Goal: Task Accomplishment & Management: Use online tool/utility

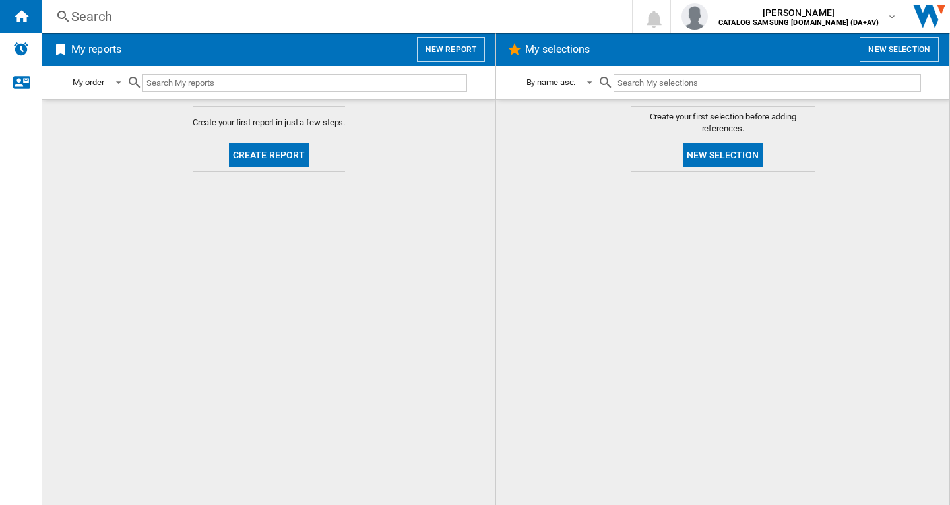
click at [368, 171] on md-content "Create your first report in just a few steps. Create report" at bounding box center [268, 302] width 453 height 406
click at [274, 164] on button "Create report" at bounding box center [269, 155] width 81 height 24
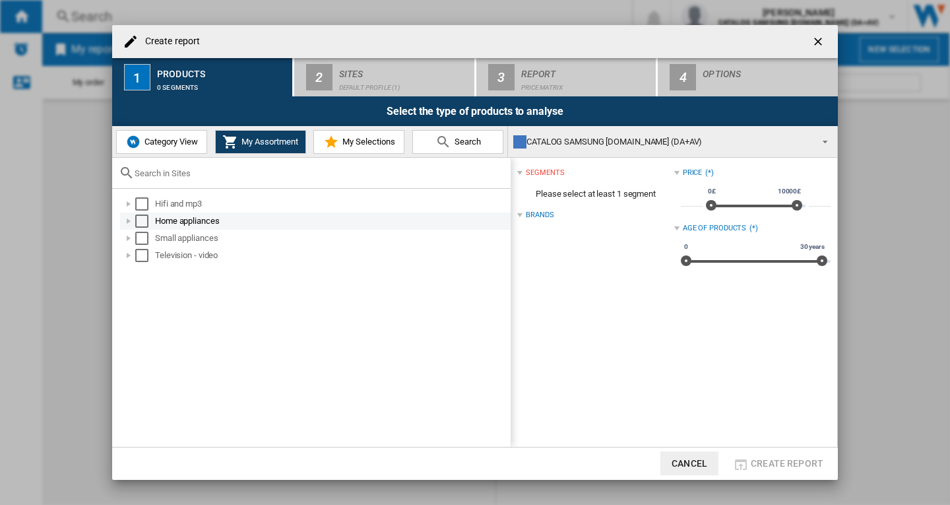
click at [130, 219] on div at bounding box center [128, 221] width 13 height 13
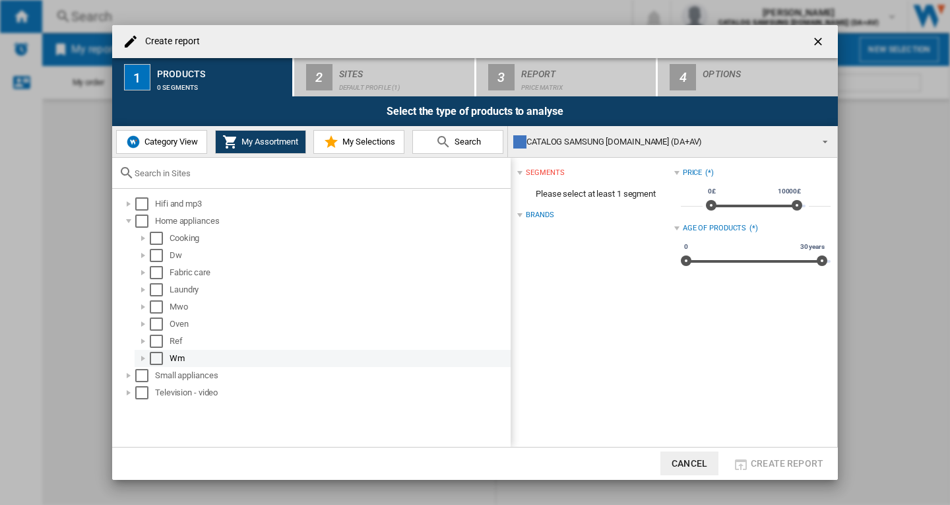
click at [147, 356] on div at bounding box center [143, 358] width 13 height 13
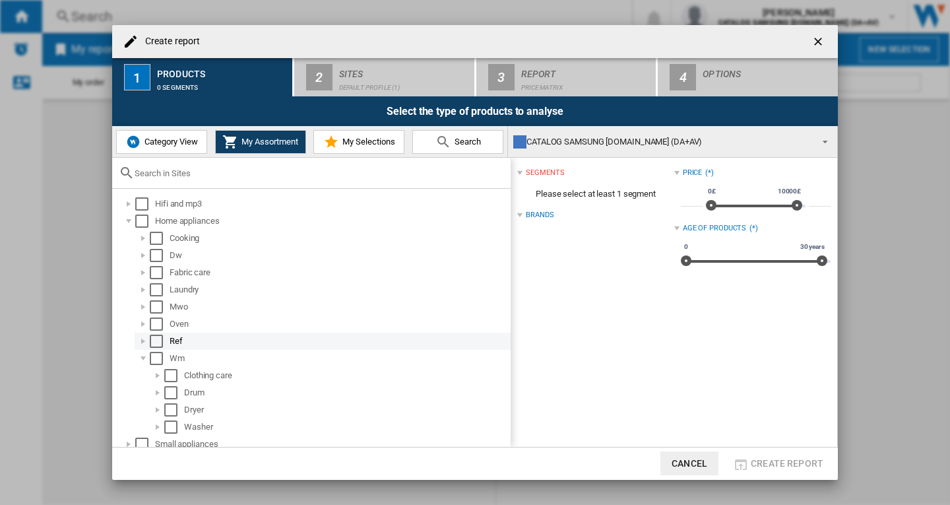
click at [145, 338] on div at bounding box center [143, 341] width 13 height 13
click at [143, 326] on div at bounding box center [143, 323] width 13 height 13
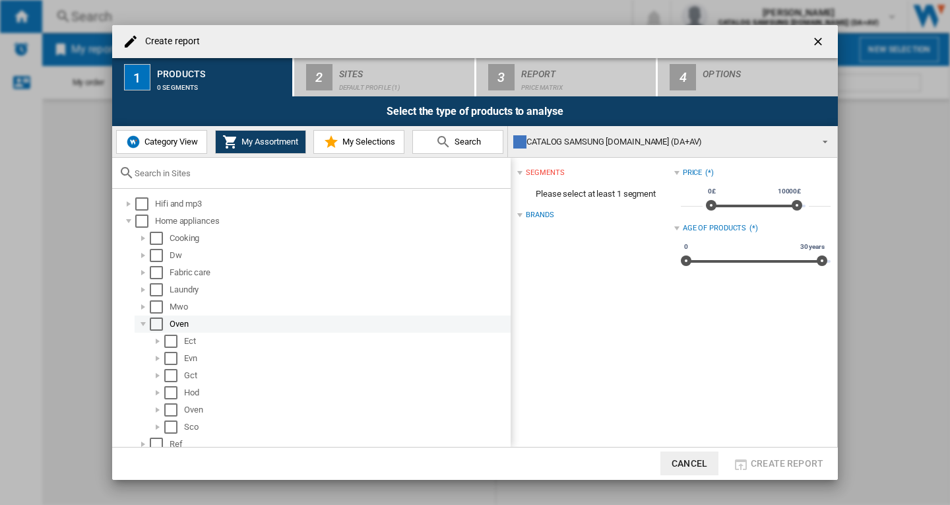
click at [143, 323] on div at bounding box center [143, 323] width 13 height 13
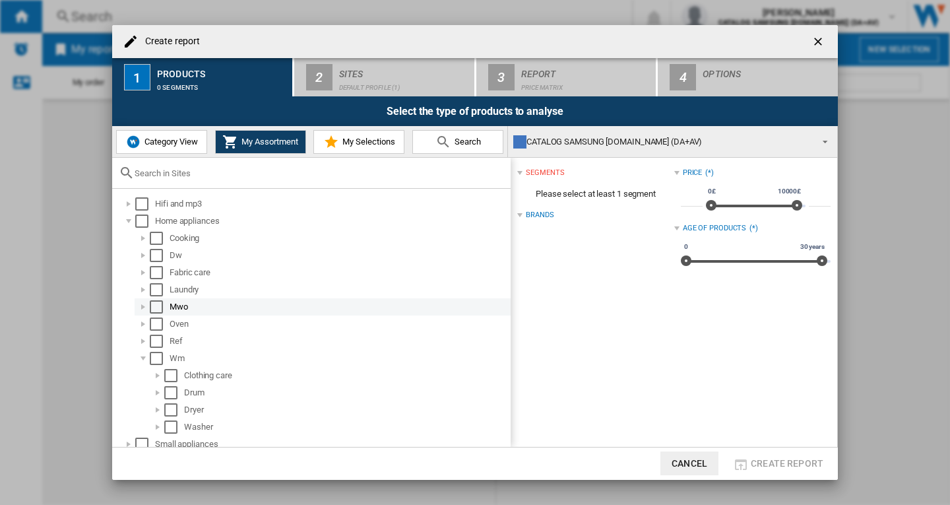
click at [141, 310] on div at bounding box center [143, 306] width 13 height 13
click at [141, 309] on div at bounding box center [143, 306] width 13 height 13
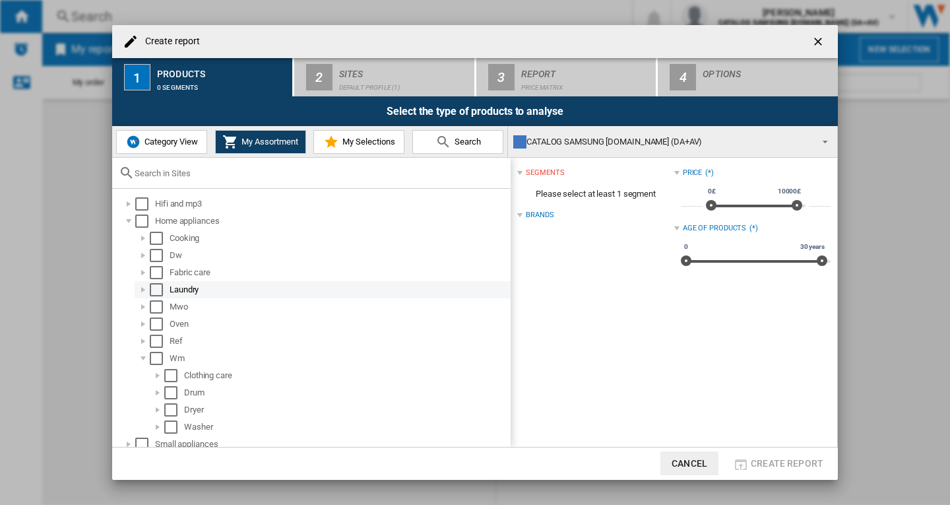
click at [139, 295] on div at bounding box center [143, 289] width 13 height 13
click at [139, 291] on div at bounding box center [143, 289] width 13 height 13
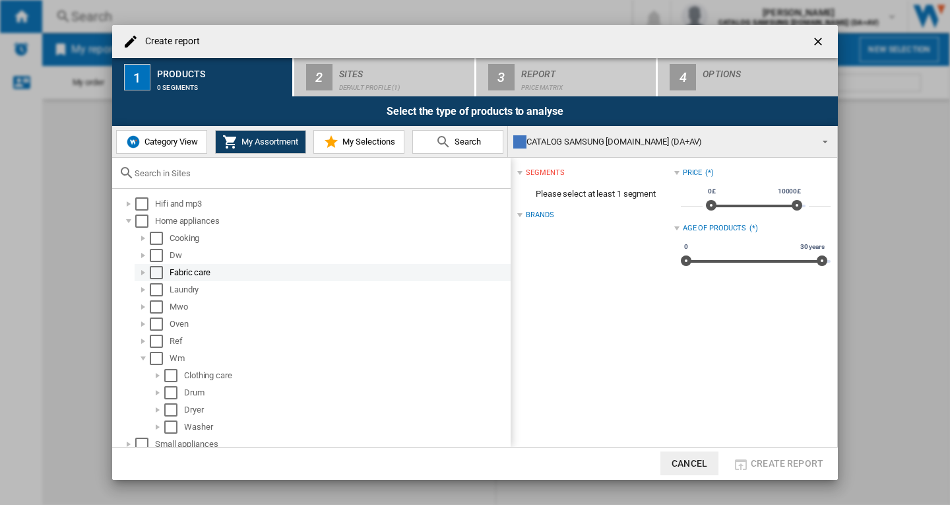
click at [143, 271] on div at bounding box center [143, 272] width 13 height 13
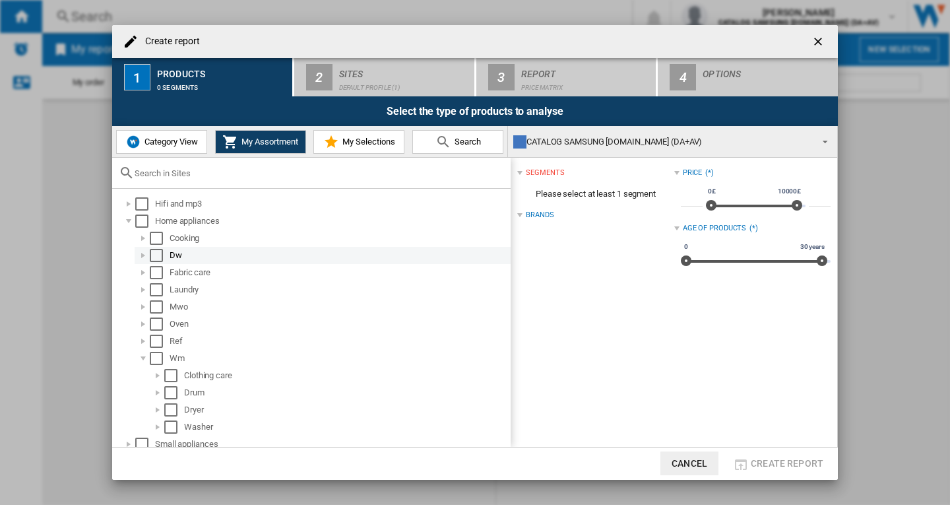
click at [145, 259] on div at bounding box center [143, 255] width 13 height 13
click at [142, 254] on div at bounding box center [143, 255] width 13 height 13
click at [140, 239] on div at bounding box center [143, 238] width 13 height 13
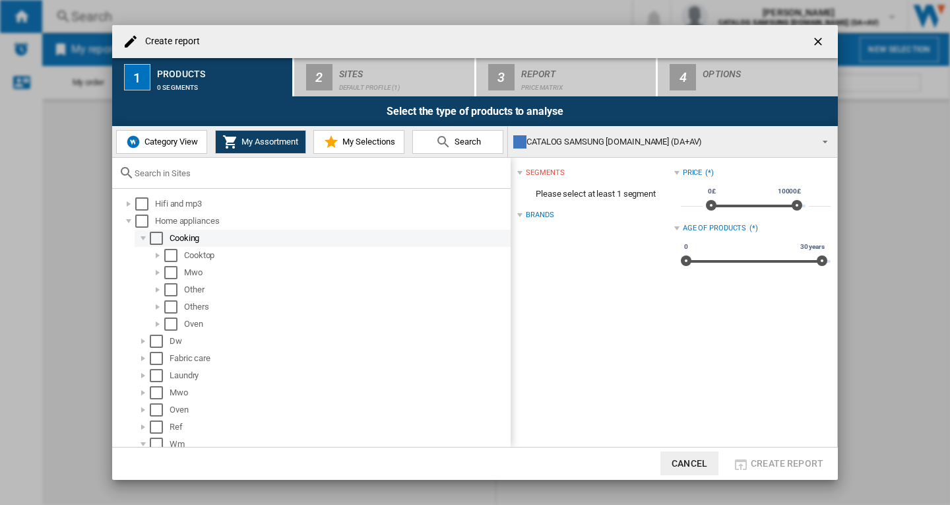
click at [140, 238] on div at bounding box center [143, 238] width 13 height 13
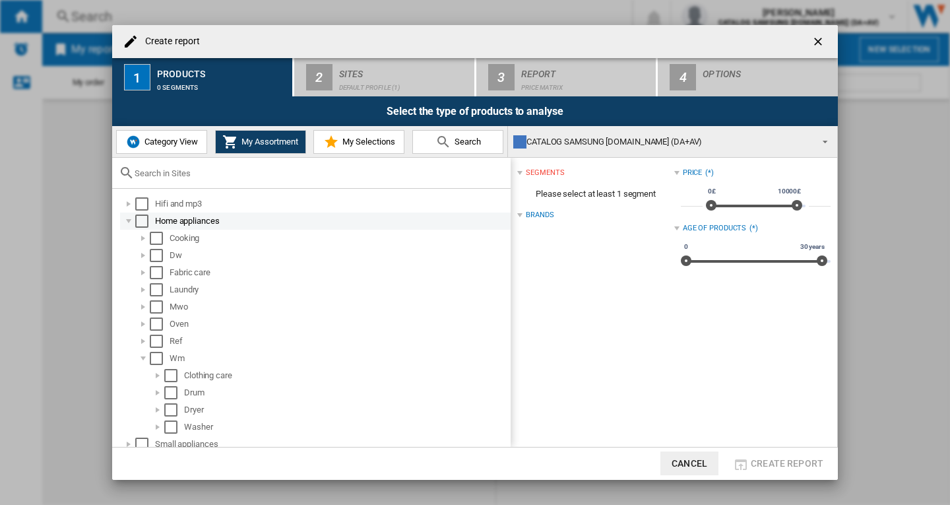
click at [125, 216] on div at bounding box center [128, 221] width 13 height 13
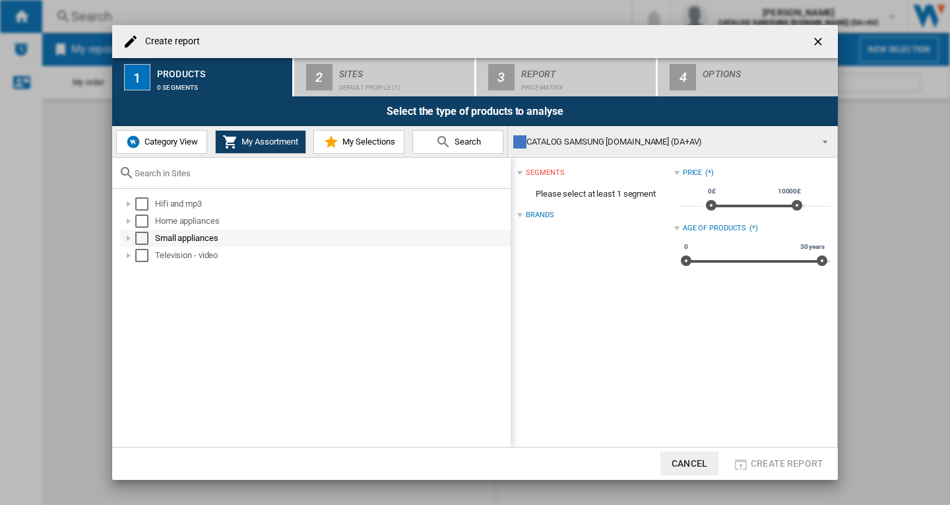
click at [136, 237] on div "Select" at bounding box center [141, 238] width 13 height 13
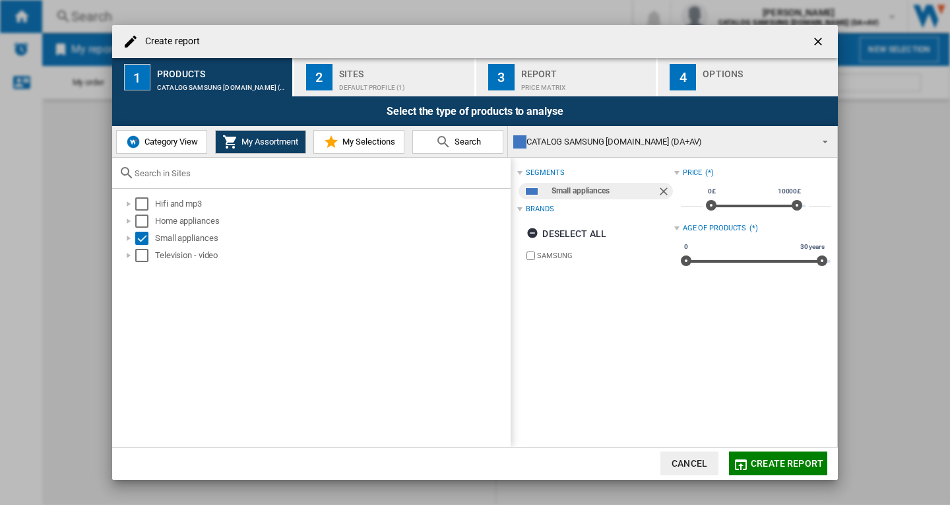
drag, startPoint x: 136, startPoint y: 237, endPoint x: 137, endPoint y: 310, distance: 73.3
click at [137, 314] on div "Hifi and mp3 Home appliances Small appliances Television - video" at bounding box center [311, 318] width 399 height 258
click at [127, 240] on div at bounding box center [128, 238] width 13 height 13
click at [144, 238] on div "Select" at bounding box center [141, 238] width 13 height 13
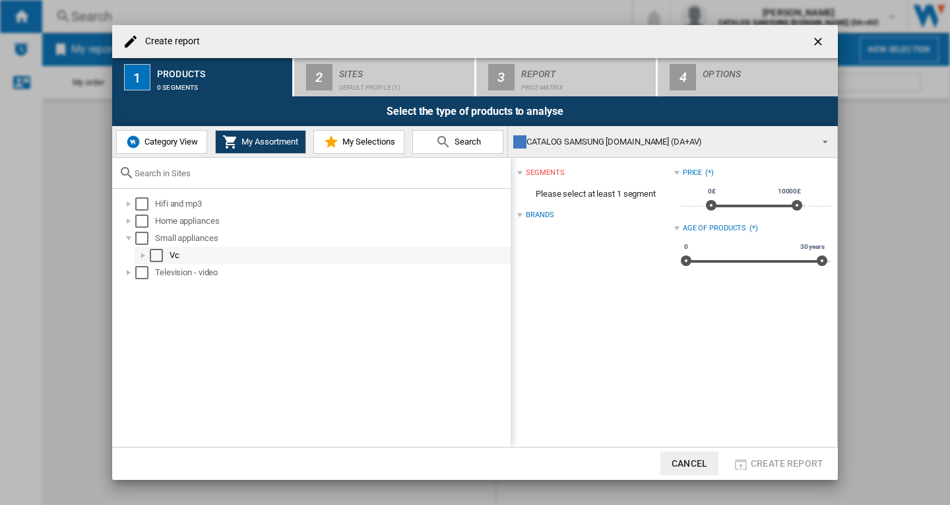
click at [159, 253] on div "Select" at bounding box center [156, 255] width 13 height 13
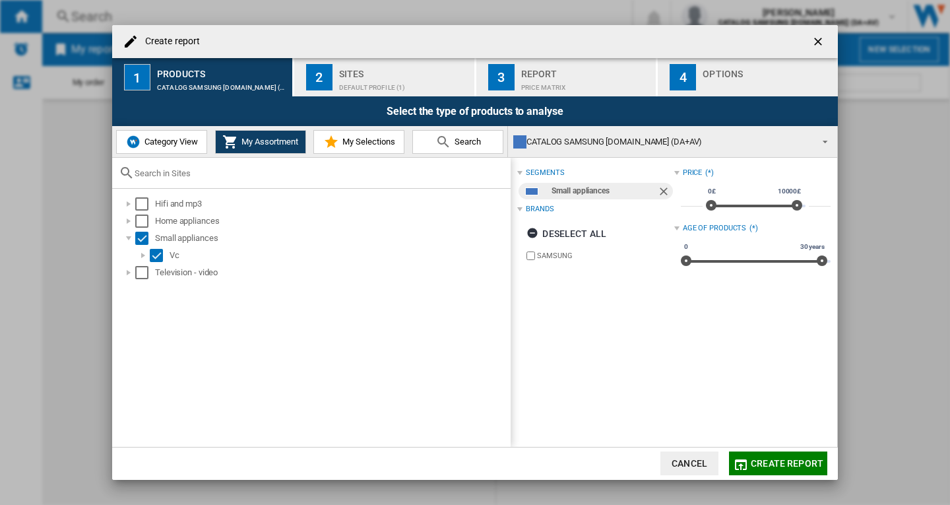
click at [610, 331] on div "segments Small appliances Brands Deselect all SAMSUNG Price (*) * 0£ 10000£ 0£ …" at bounding box center [674, 302] width 327 height 289
click at [809, 462] on span "Create report" at bounding box center [787, 463] width 73 height 11
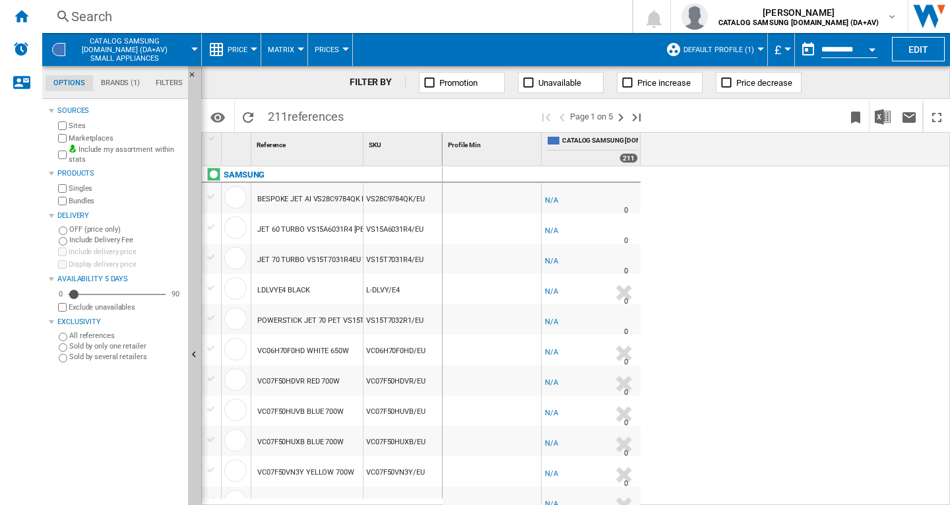
click at [240, 54] on button "Price" at bounding box center [241, 49] width 26 height 33
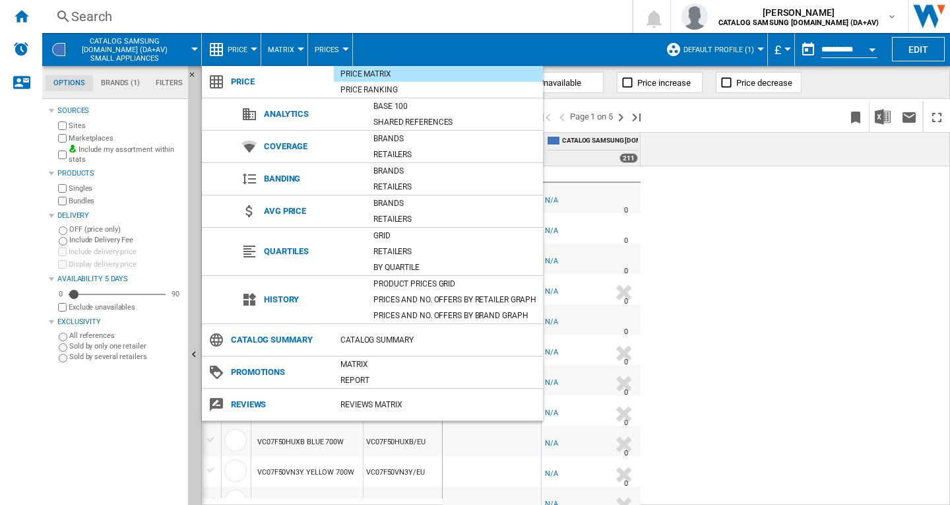
click at [240, 54] on md-backdrop at bounding box center [475, 252] width 950 height 505
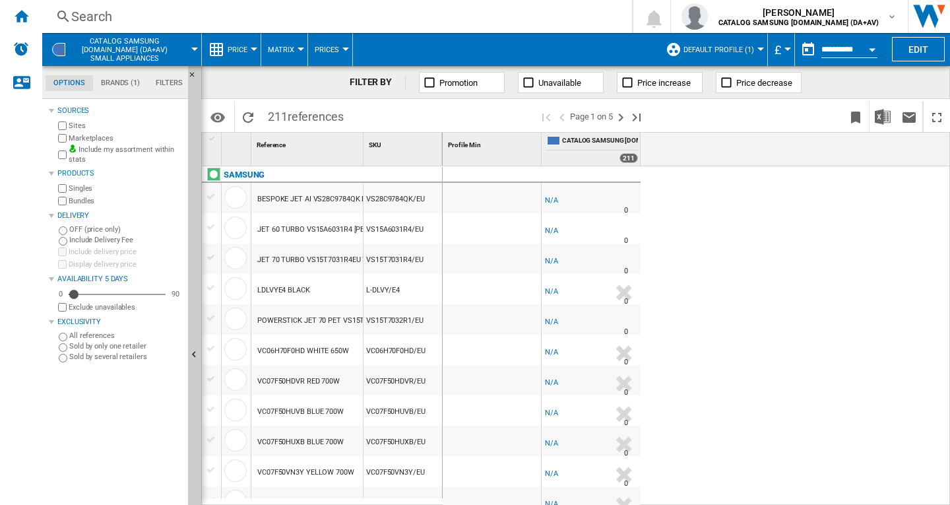
click at [438, 84] on button "Promotion" at bounding box center [462, 82] width 86 height 21
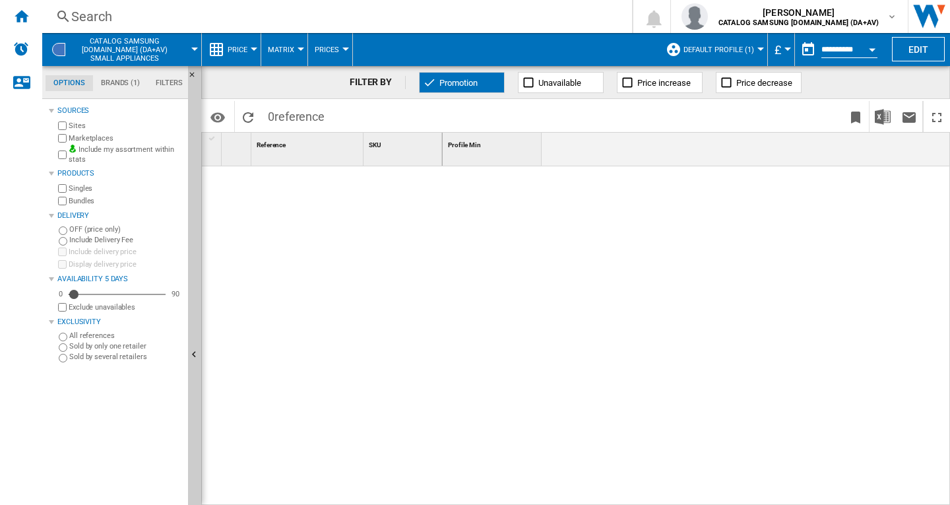
click at [438, 84] on button "Promotion" at bounding box center [462, 82] width 86 height 21
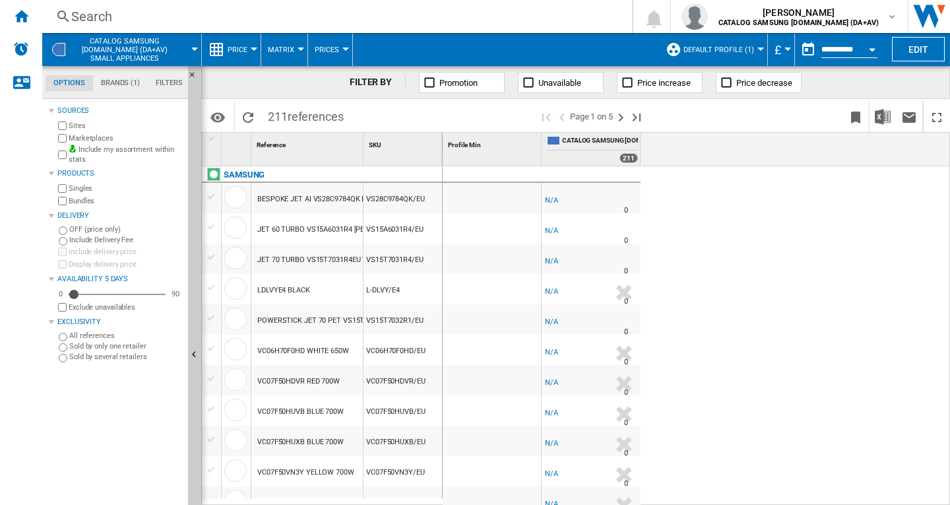
click at [723, 215] on div "-1.0 % -£1 % N/A 0 -1.0 % -£1" at bounding box center [697, 335] width 508 height 339
click at [250, 50] on button "Price" at bounding box center [241, 49] width 26 height 33
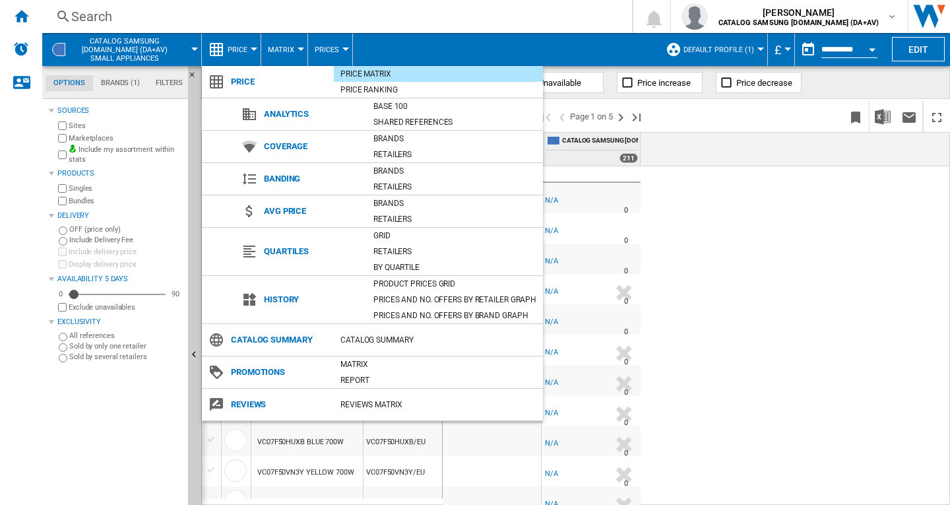
click at [250, 50] on md-backdrop at bounding box center [475, 252] width 950 height 505
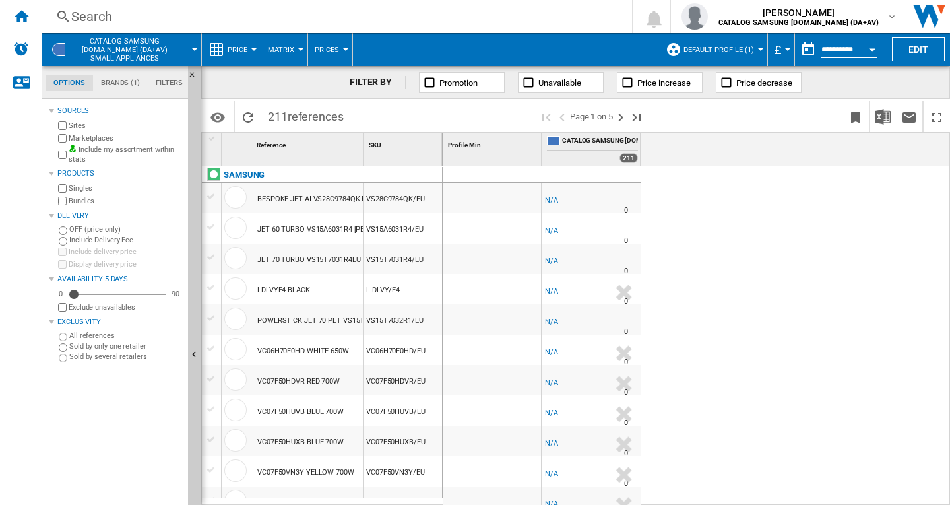
click at [250, 50] on button "Price" at bounding box center [241, 49] width 26 height 33
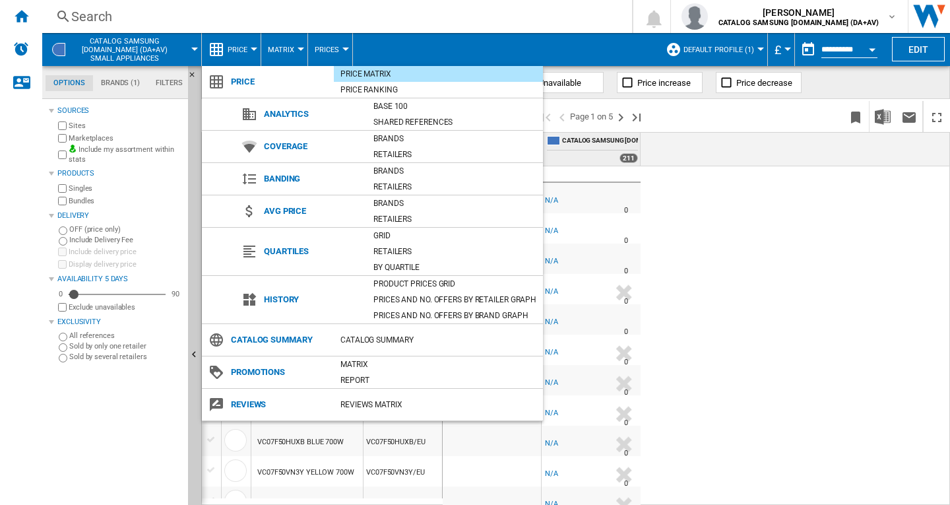
click at [692, 339] on md-backdrop at bounding box center [475, 252] width 950 height 505
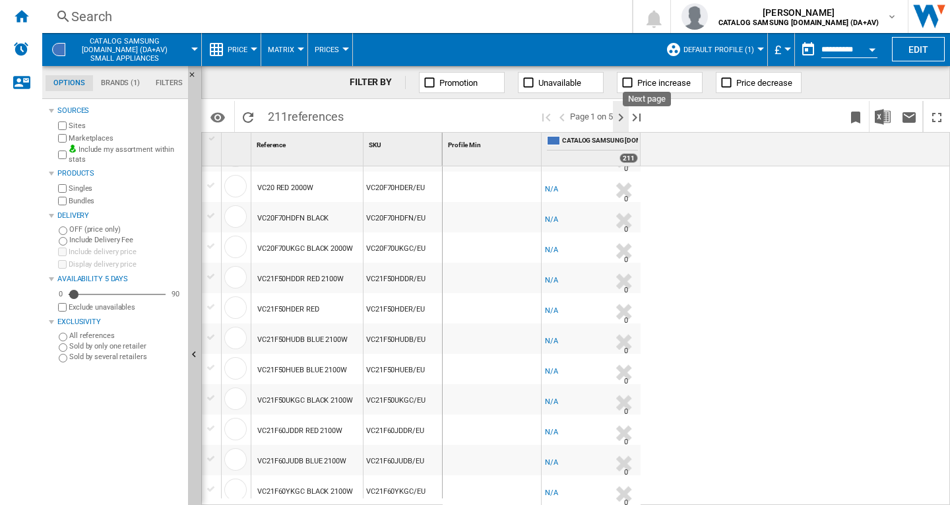
click at [622, 112] on ng-md-icon "Next page" at bounding box center [621, 118] width 16 height 16
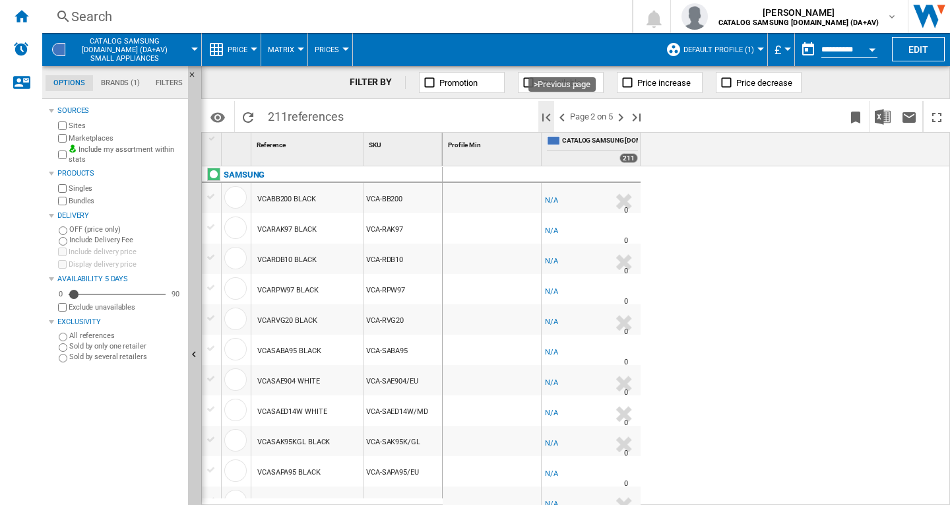
click at [554, 110] on ng-md-icon "First page" at bounding box center [547, 118] width 16 height 16
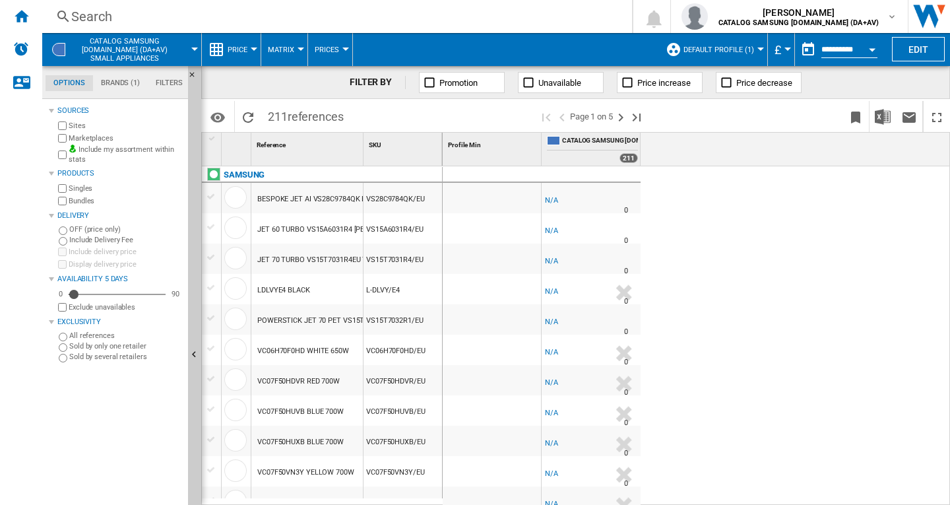
click at [443, 201] on div at bounding box center [492, 198] width 98 height 30
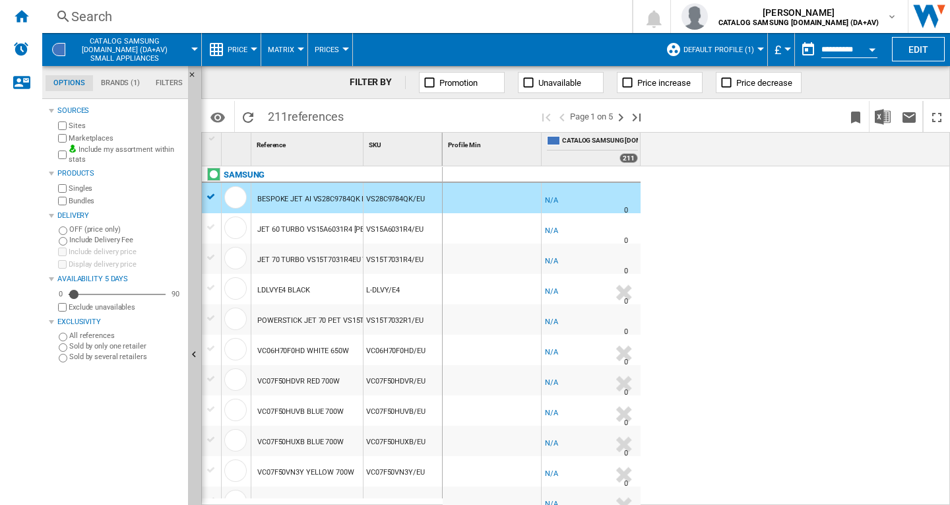
click at [581, 210] on div "-1.0 % -£1 % N/A 0" at bounding box center [592, 201] width 94 height 30
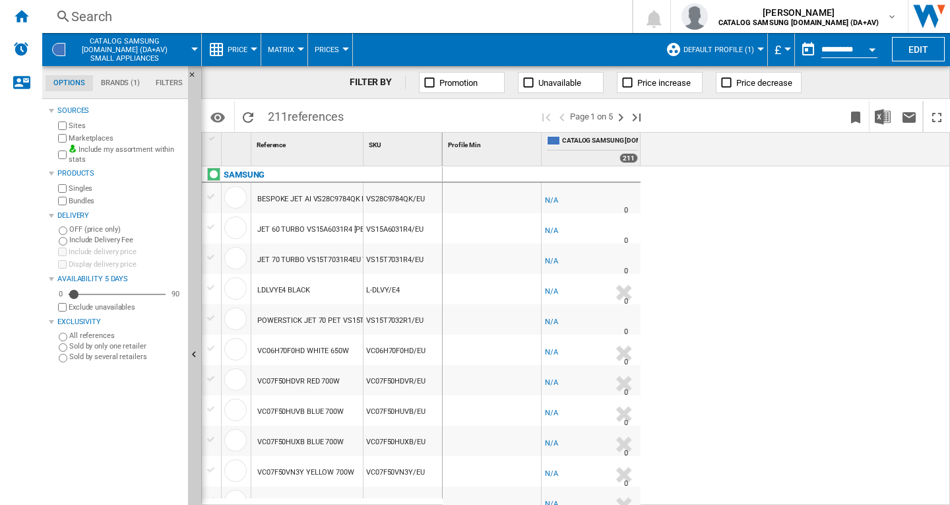
click at [531, 218] on div at bounding box center [492, 228] width 98 height 30
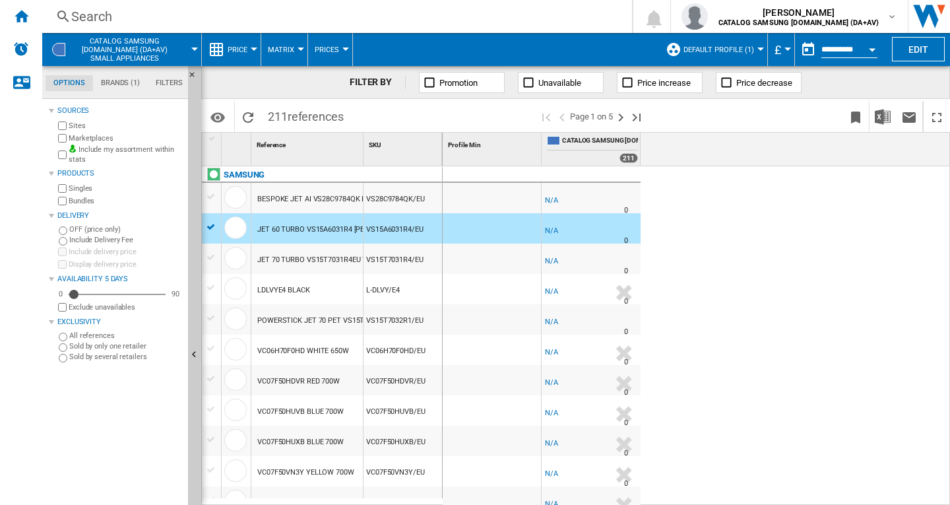
click at [531, 218] on div at bounding box center [492, 228] width 98 height 30
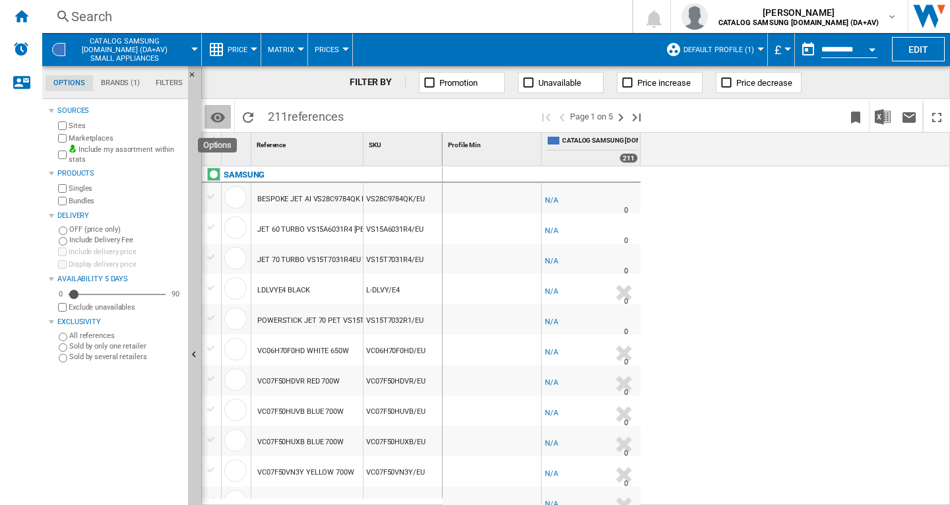
click at [212, 116] on md-icon "Options" at bounding box center [218, 118] width 16 height 16
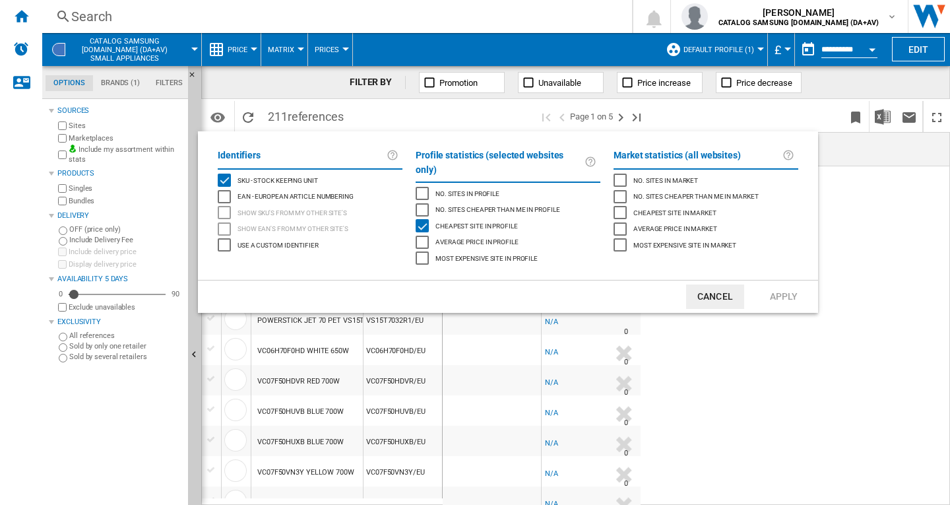
click at [729, 290] on button "Cancel" at bounding box center [715, 296] width 58 height 24
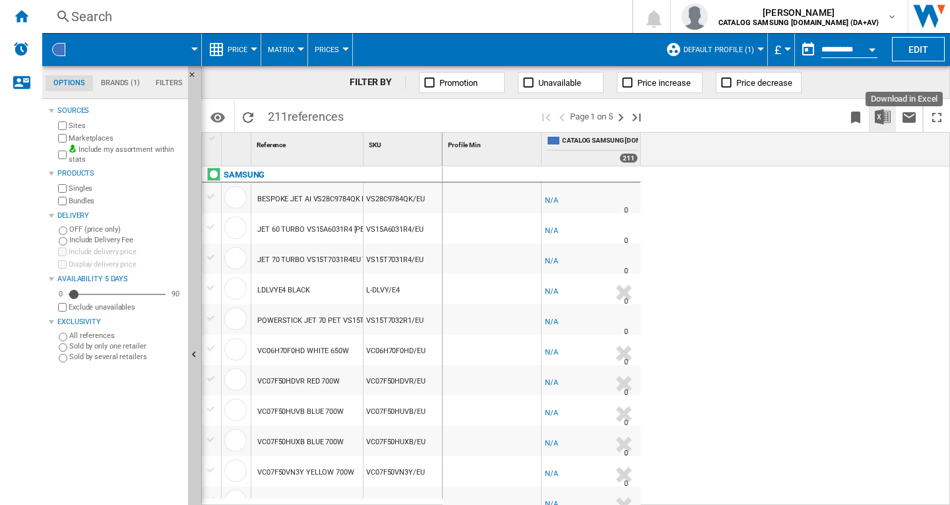
click at [877, 119] on img "Download in Excel" at bounding box center [883, 117] width 16 height 16
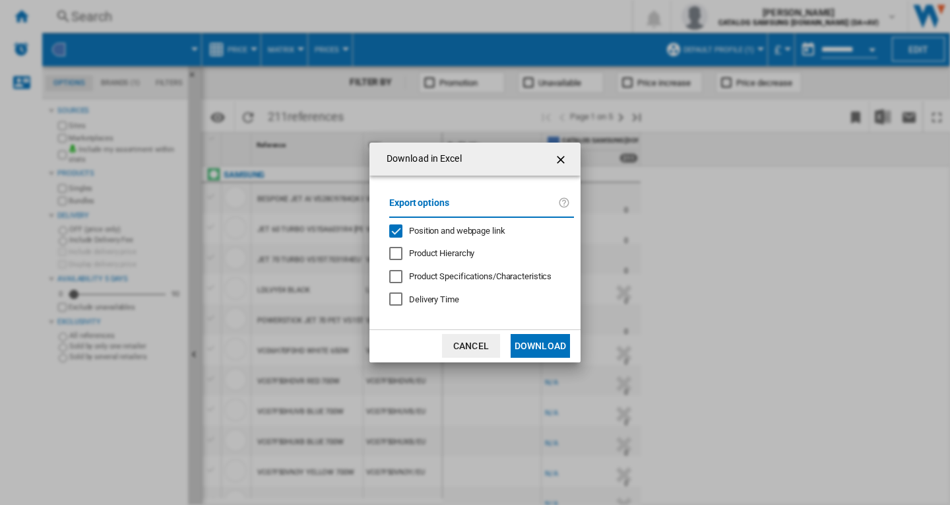
click at [683, 309] on div "Download in Excel Export options Position and webpage link Product Hierarchy Pr…" at bounding box center [475, 252] width 950 height 505
click at [559, 162] on ng-md-icon "getI18NText('BUTTONS.CLOSE_DIALOG')" at bounding box center [562, 160] width 16 height 16
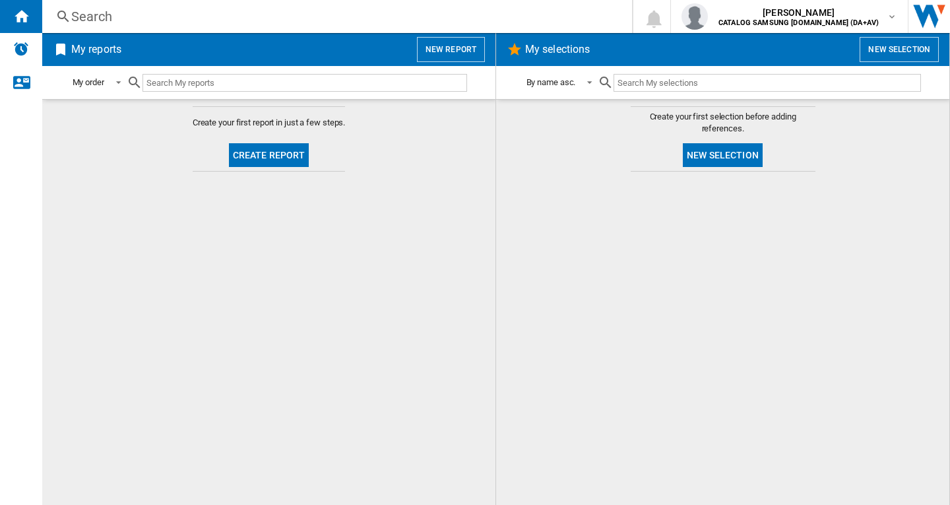
click at [730, 156] on button "New selection" at bounding box center [723, 155] width 80 height 24
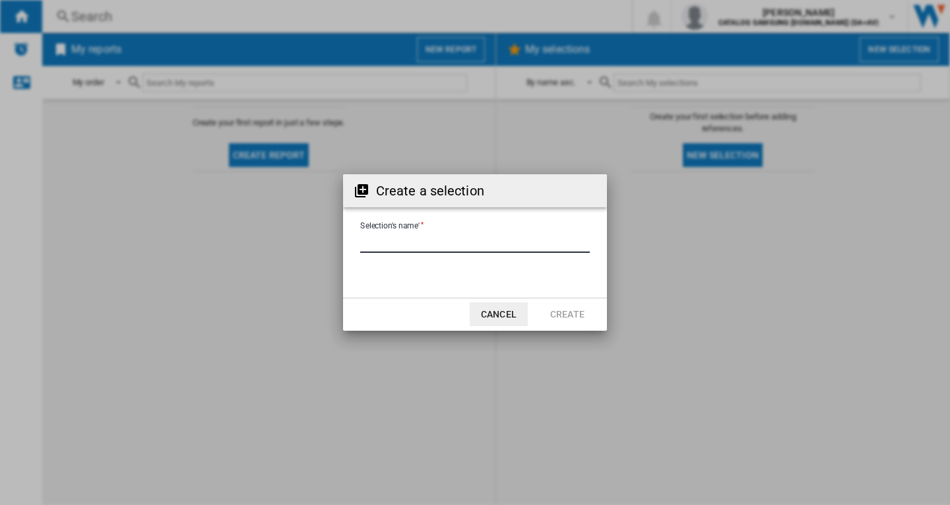
click at [427, 242] on input "Selection's name'" at bounding box center [475, 243] width 230 height 20
click at [523, 323] on button "Cancel" at bounding box center [499, 314] width 58 height 24
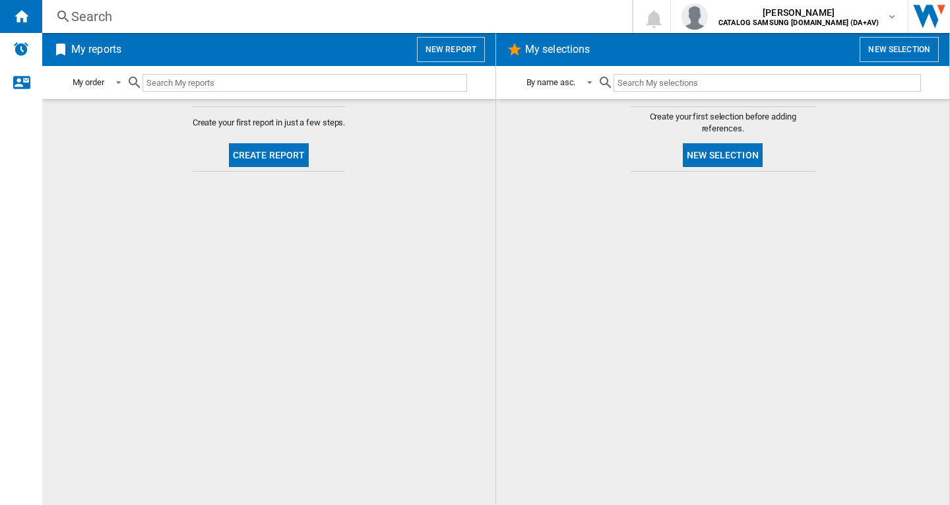
click at [285, 155] on button "Create report" at bounding box center [269, 155] width 81 height 24
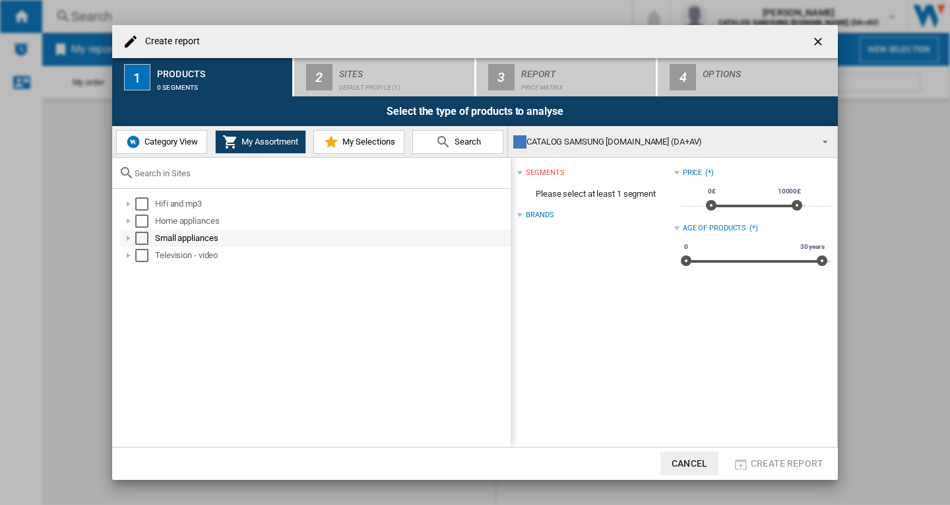
click at [142, 238] on div "Select" at bounding box center [141, 238] width 13 height 13
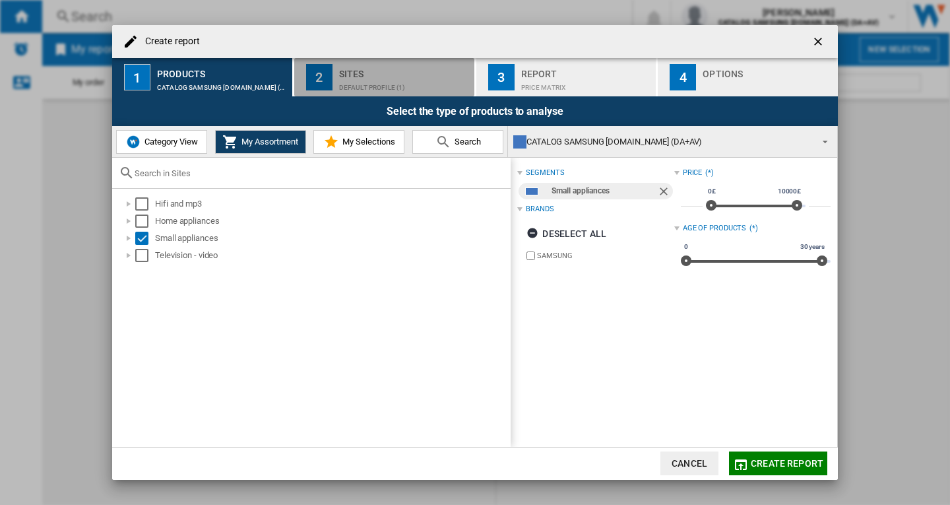
click at [382, 86] on div "Default profile (1)" at bounding box center [404, 84] width 130 height 14
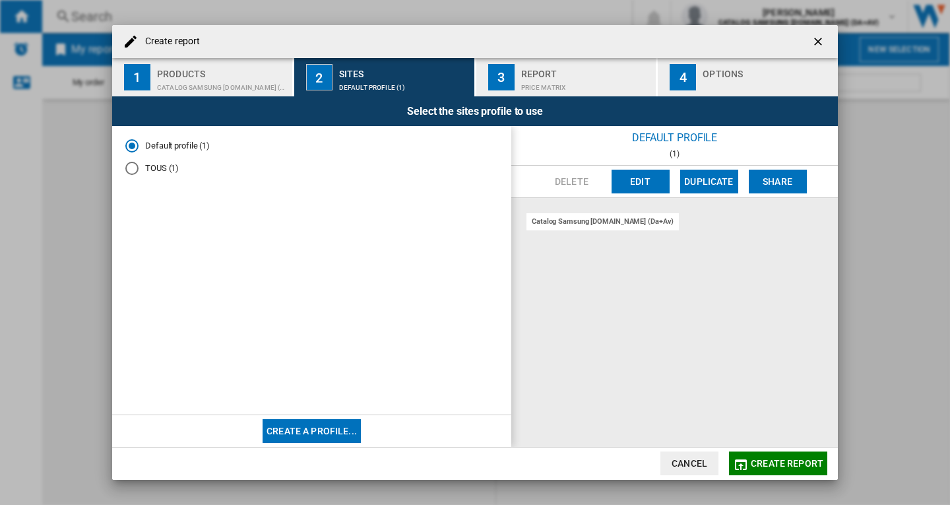
click at [525, 80] on div "Price Matrix" at bounding box center [586, 84] width 130 height 14
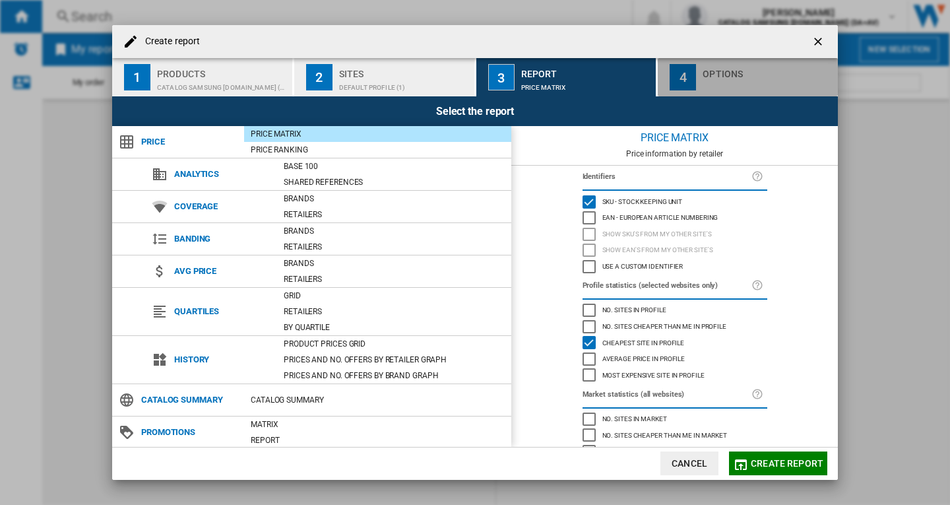
drag, startPoint x: 727, startPoint y: 89, endPoint x: 720, endPoint y: 90, distance: 7.3
click at [727, 90] on div "Create report ..." at bounding box center [768, 84] width 130 height 14
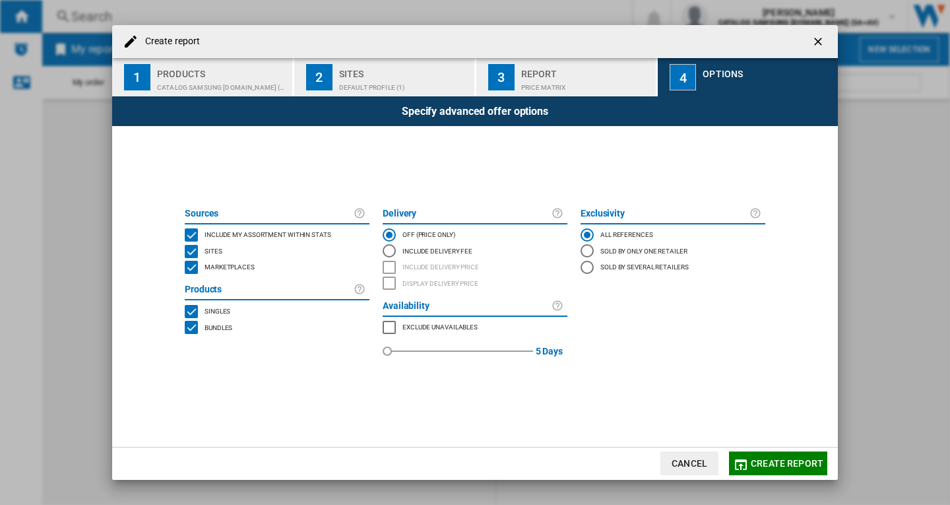
click at [564, 71] on div "Report" at bounding box center [586, 70] width 130 height 14
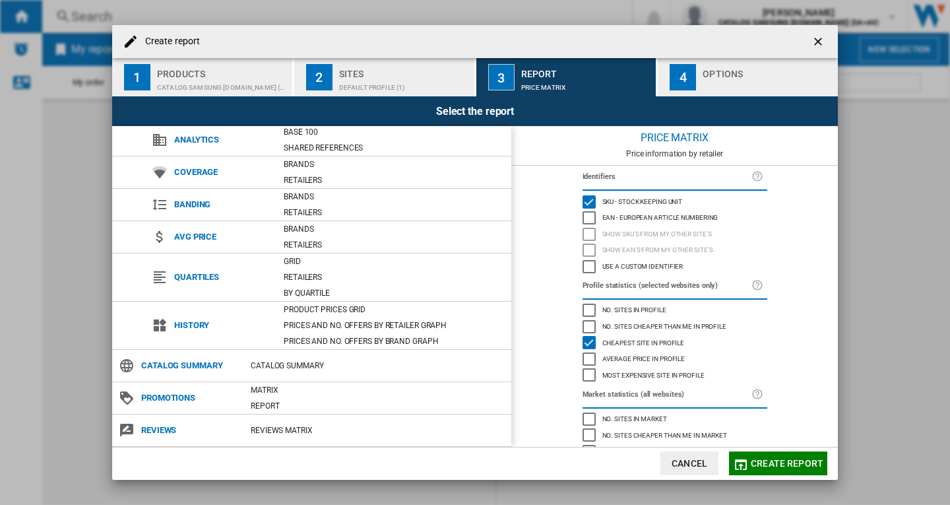
scroll to position [57, 0]
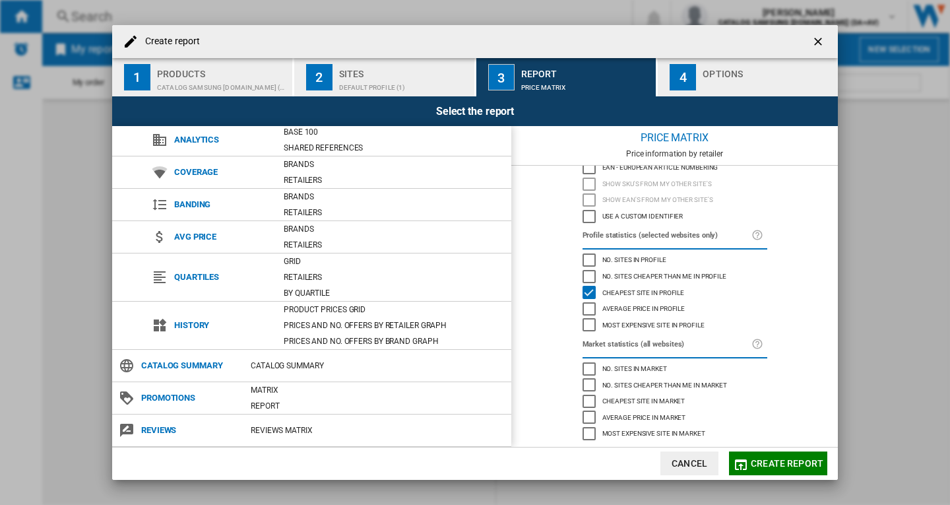
click at [801, 463] on span "Create report" at bounding box center [787, 463] width 73 height 11
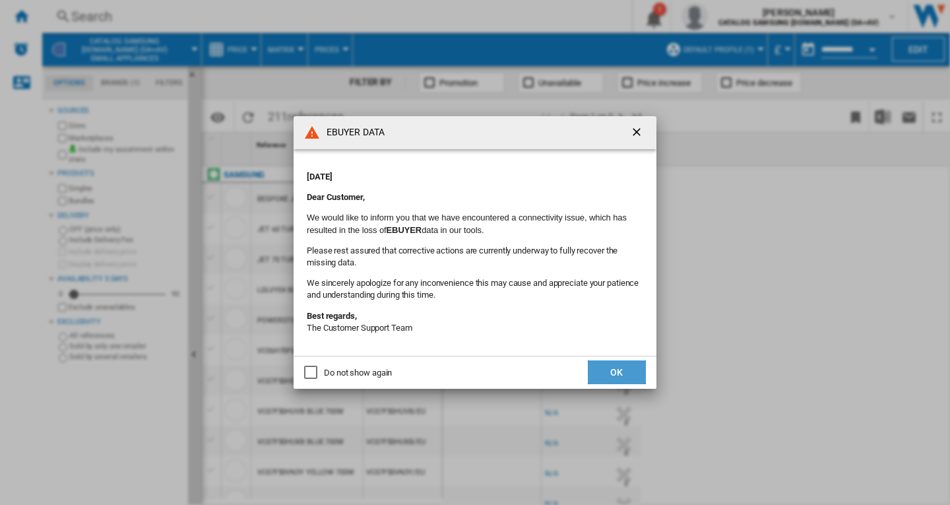
click at [609, 377] on button "OK" at bounding box center [617, 372] width 58 height 24
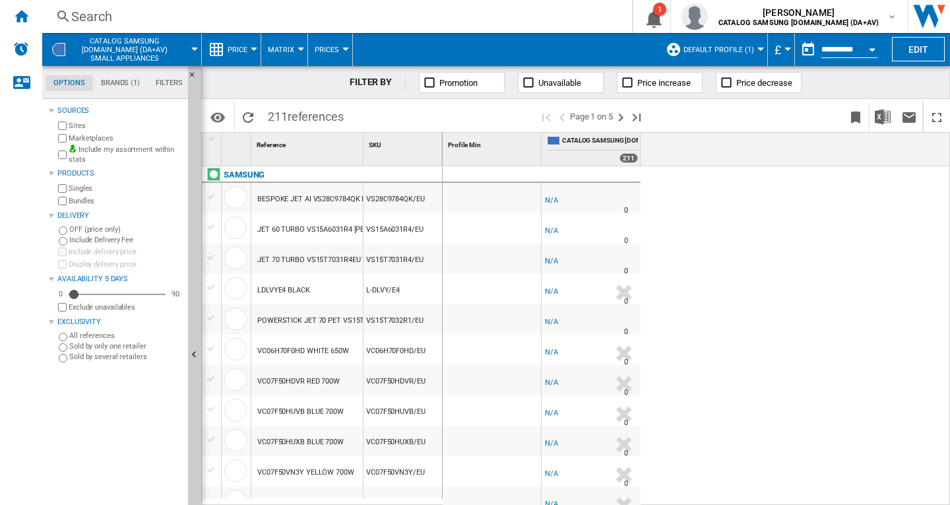
click at [665, 246] on div "-1.0 % -£1 % N/A 0 -1.0 % -£1" at bounding box center [697, 335] width 508 height 339
